Goal: Task Accomplishment & Management: Complete application form

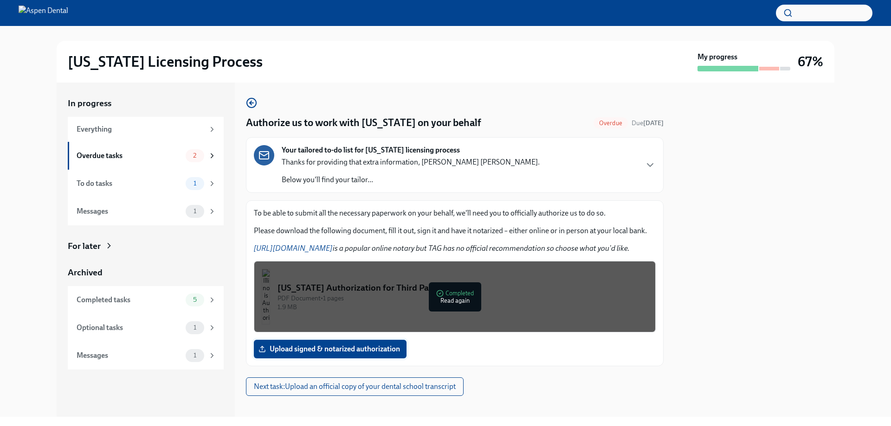
click at [346, 352] on span "Upload signed & notarized authorization" at bounding box center [330, 349] width 140 height 9
click at [0, 0] on input "Upload signed & notarized authorization" at bounding box center [0, 0] width 0 height 0
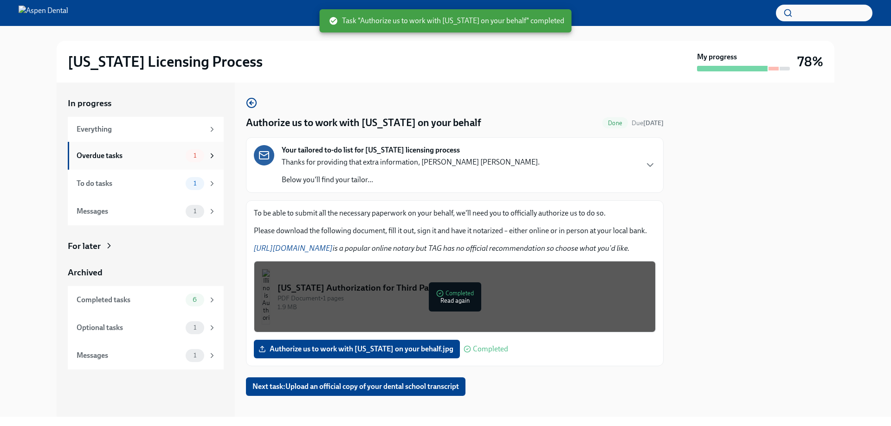
click at [169, 158] on div "Overdue tasks" at bounding box center [129, 156] width 105 height 10
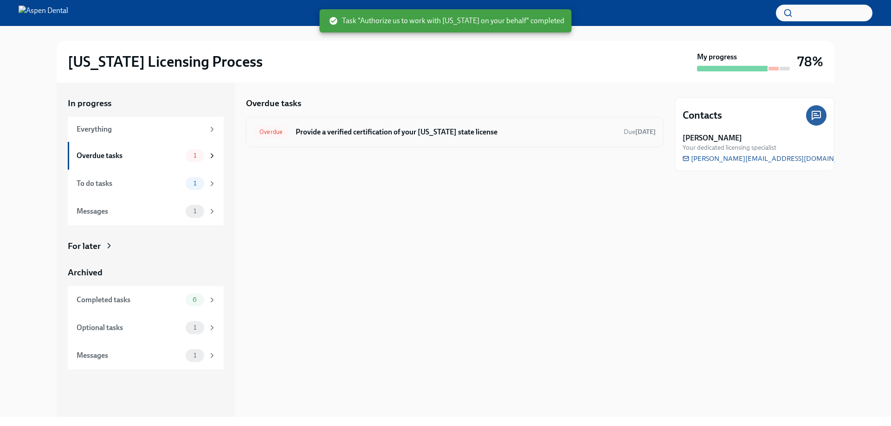
click at [506, 127] on h6 "Provide a verified certification of your [US_STATE] state license" at bounding box center [455, 132] width 321 height 10
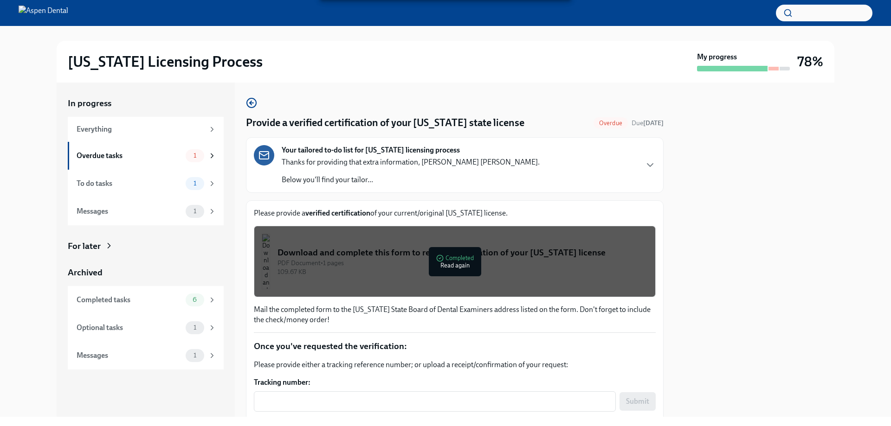
scroll to position [76, 0]
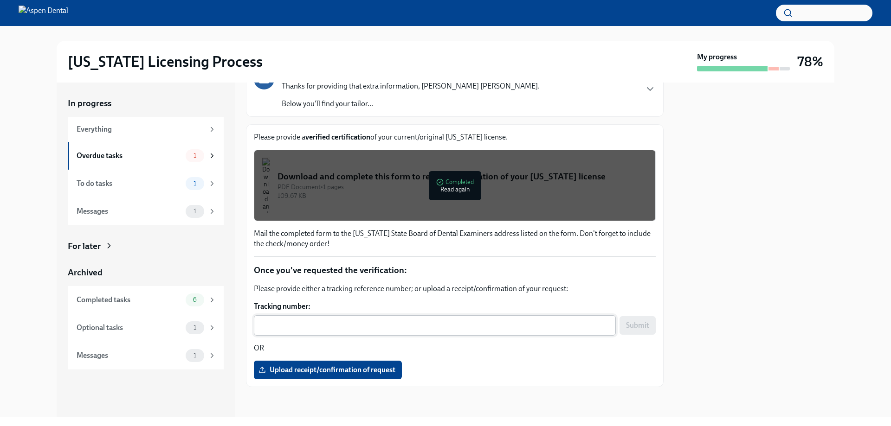
click at [381, 332] on div "x ​" at bounding box center [435, 325] width 362 height 20
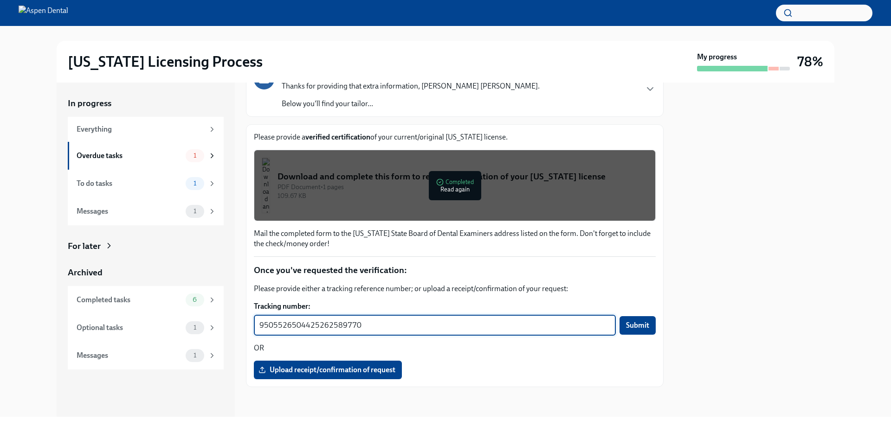
click at [279, 326] on textarea "9505526504425262589770" at bounding box center [434, 325] width 351 height 11
click at [294, 323] on textarea "9505526504425262589770" at bounding box center [434, 325] width 351 height 11
click at [311, 324] on textarea "9505526504425262589770" at bounding box center [434, 325] width 351 height 11
click at [331, 324] on textarea "9505526504425262589770" at bounding box center [434, 325] width 351 height 11
type textarea "9505526504425262589770"
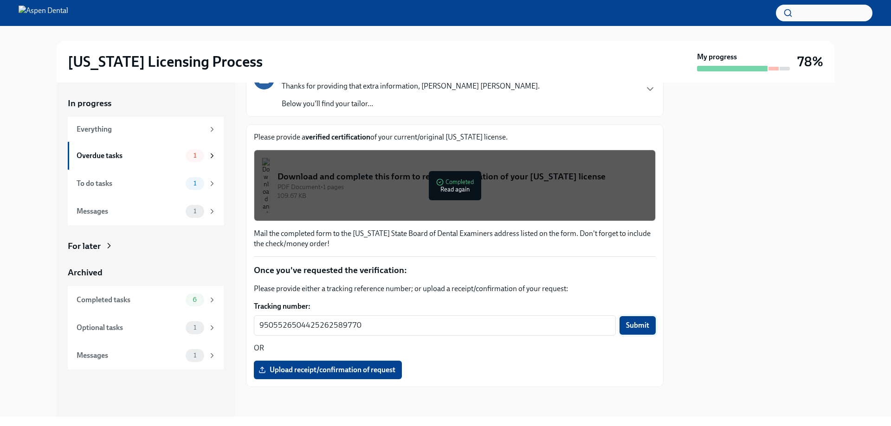
click at [637, 324] on span "Submit" at bounding box center [637, 325] width 23 height 9
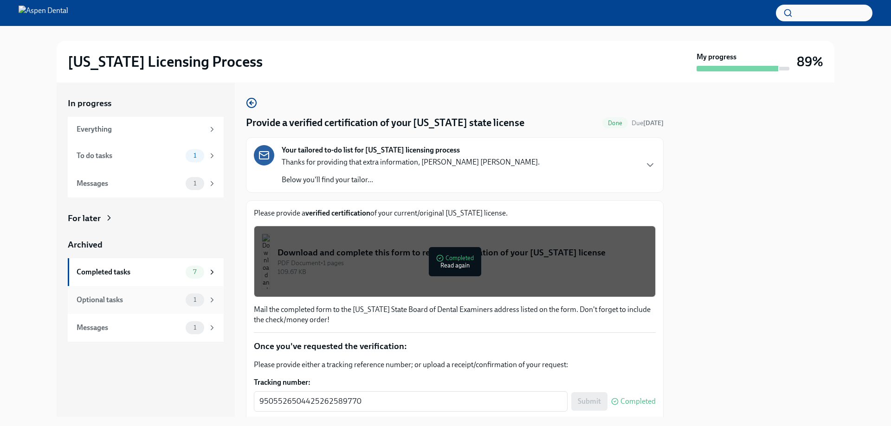
click at [153, 307] on div "Optional tasks 1" at bounding box center [146, 300] width 156 height 28
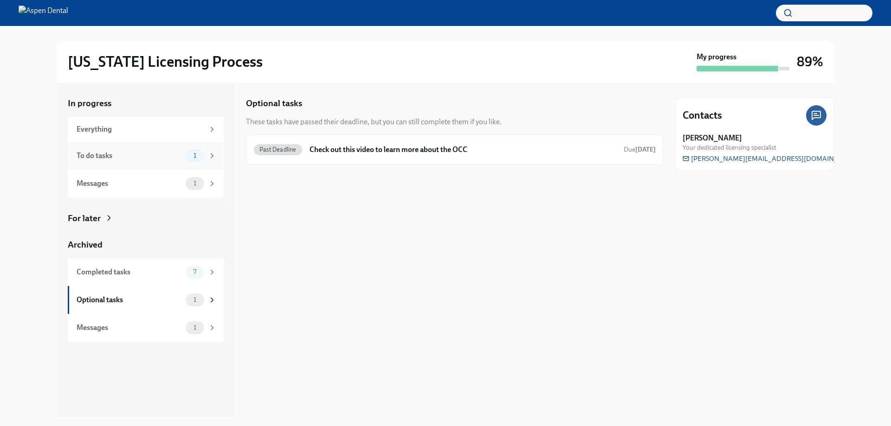
click at [123, 159] on div "To do tasks" at bounding box center [129, 156] width 105 height 10
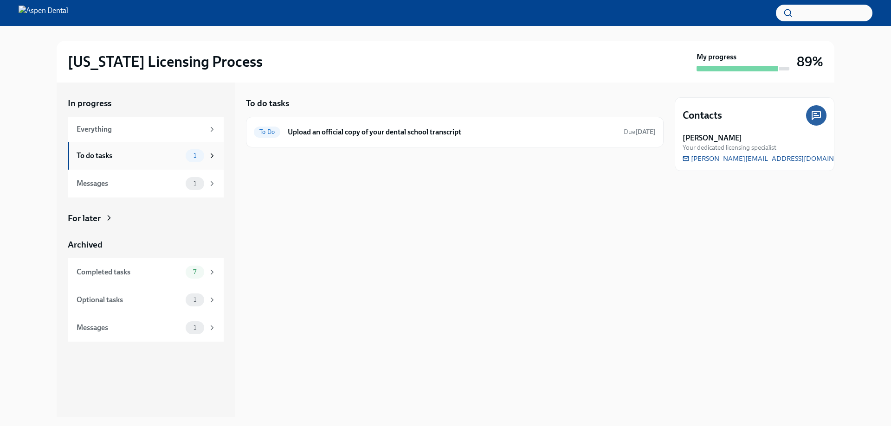
click at [123, 159] on div "To do tasks" at bounding box center [129, 156] width 105 height 10
click at [167, 163] on div "To do tasks 1" at bounding box center [146, 156] width 156 height 28
click at [156, 323] on div "Messages" at bounding box center [129, 328] width 105 height 10
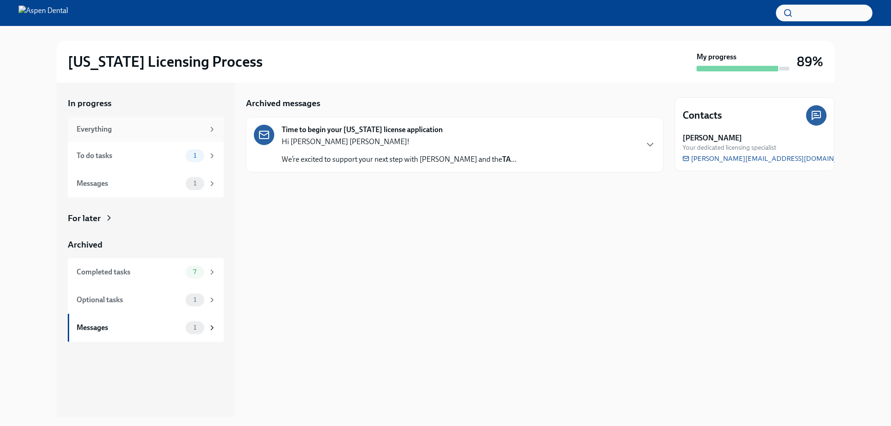
click at [113, 139] on div "Everything" at bounding box center [146, 129] width 156 height 25
